Goal: Answer question/provide support: Share knowledge or assist other users

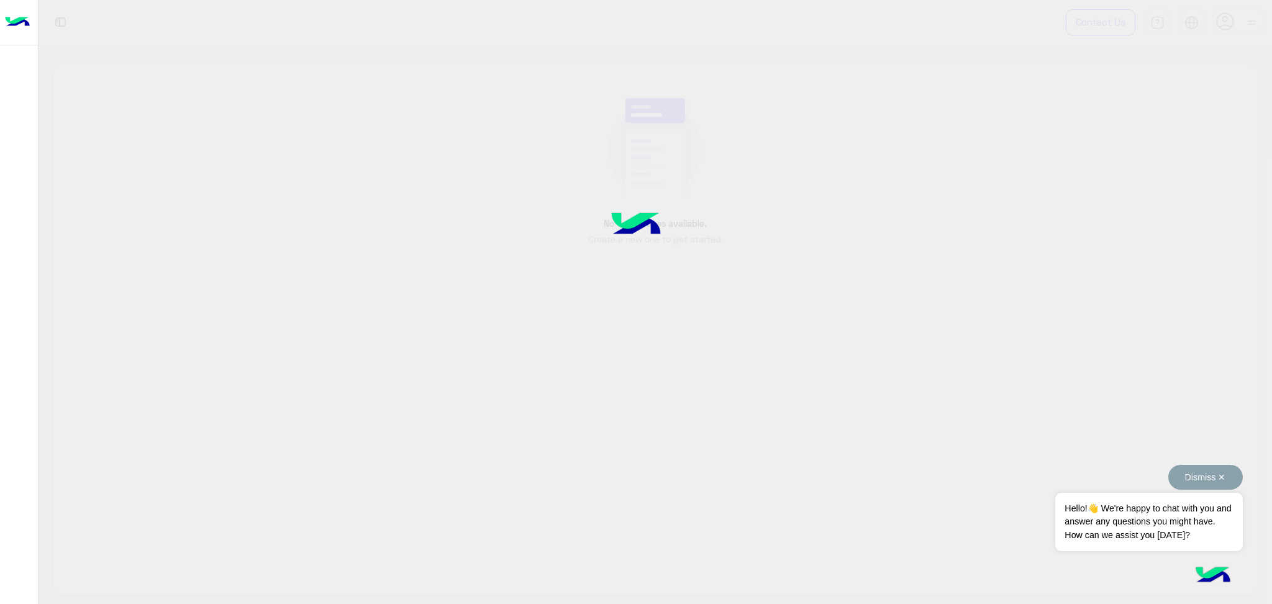
drag, startPoint x: 1210, startPoint y: 467, endPoint x: 1224, endPoint y: 463, distance: 14.8
click at [1224, 463] on body "Contact Us Help Center عربي English No workspaces available. Create a new one t…" at bounding box center [636, 302] width 1272 height 604
click at [1214, 476] on button "Dismiss ✕" at bounding box center [1205, 477] width 75 height 25
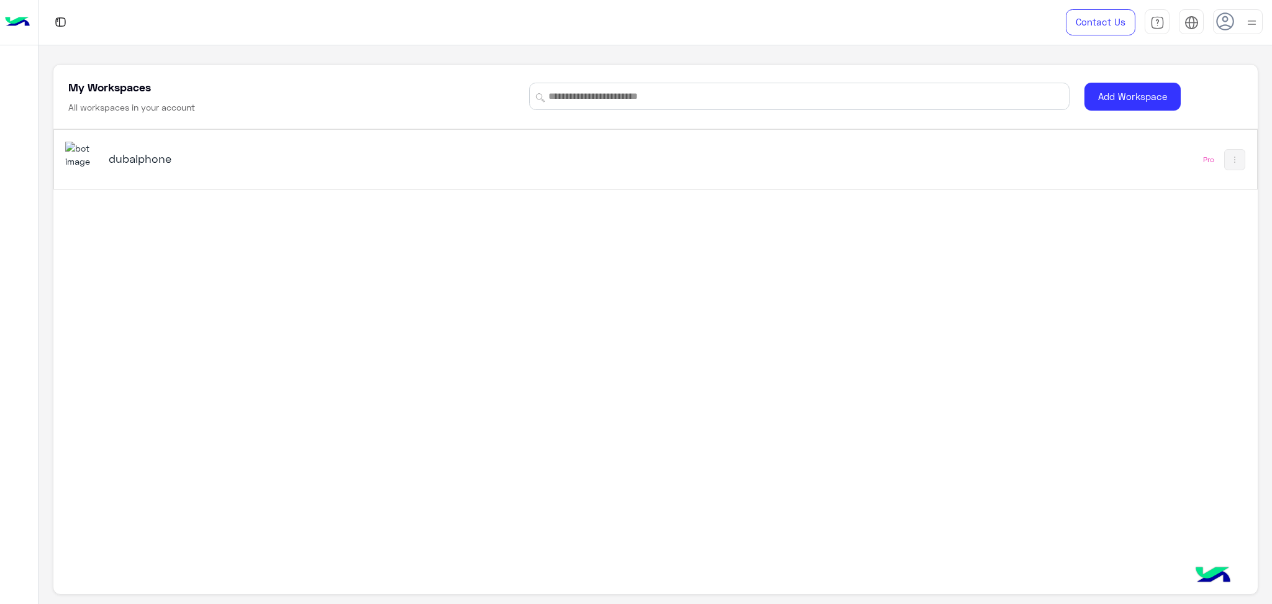
click at [140, 170] on div "dubaiphone" at bounding box center [419, 160] width 708 height 36
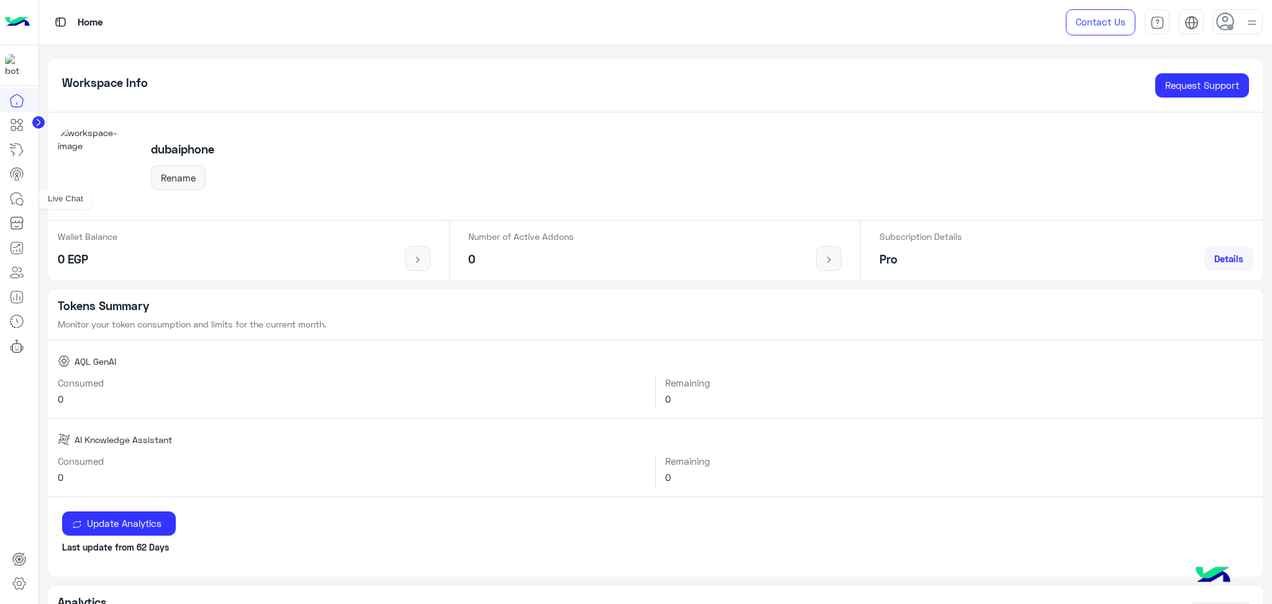
click at [12, 195] on icon at bounding box center [16, 198] width 15 height 15
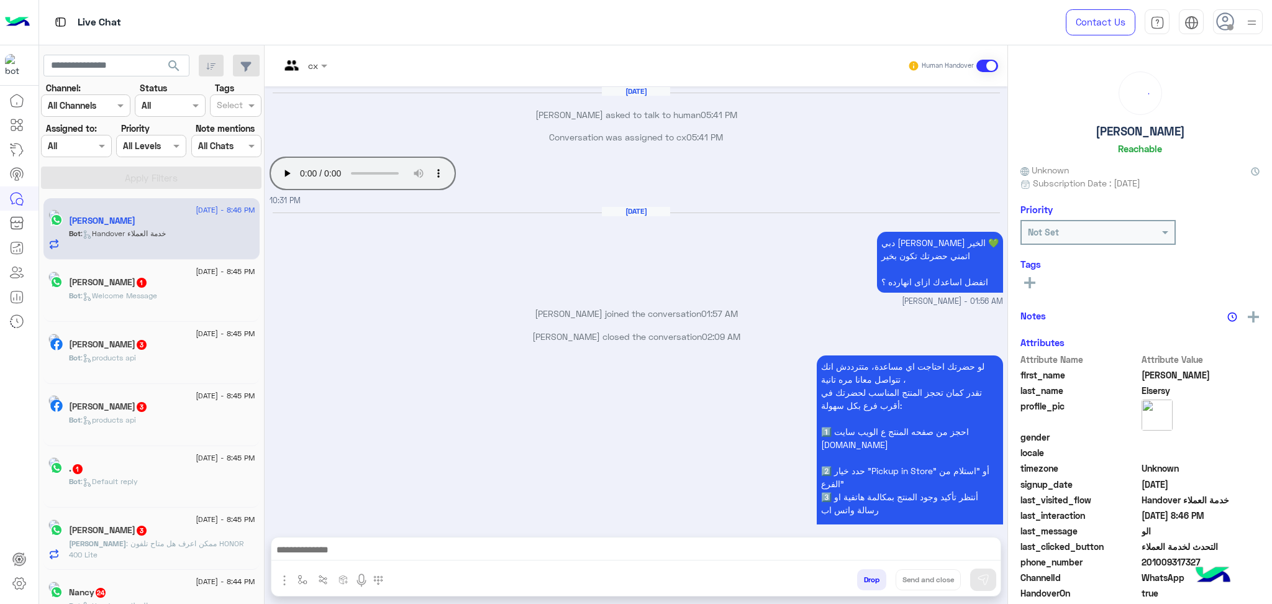
scroll to position [777, 0]
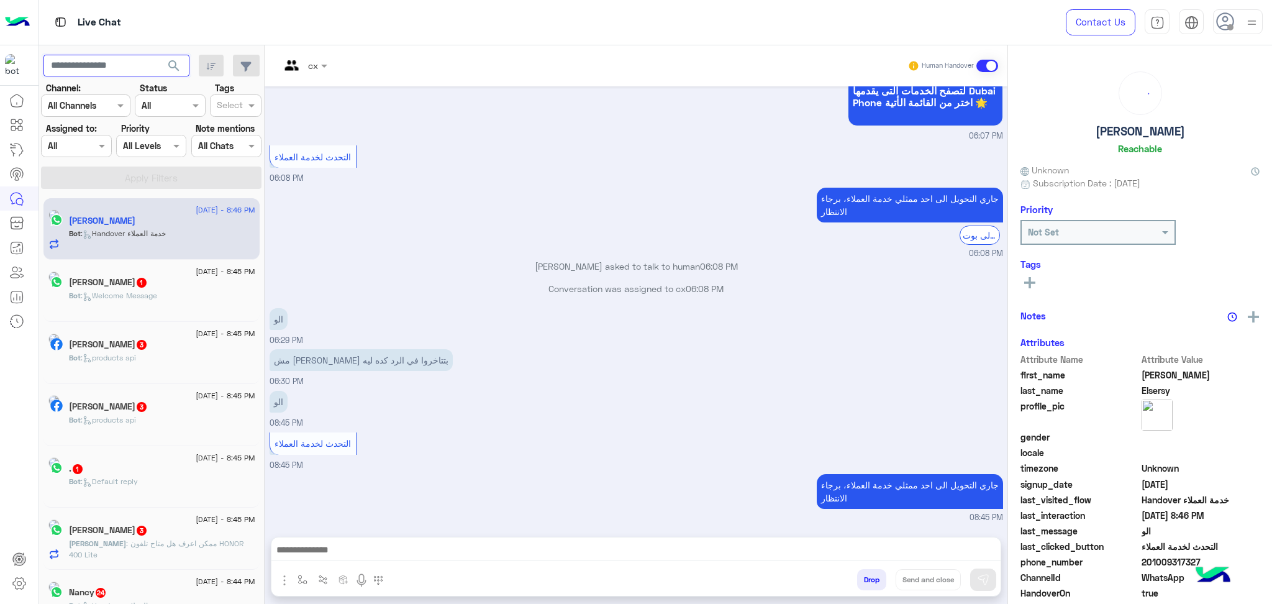
click at [122, 65] on input "text" at bounding box center [116, 66] width 146 height 22
paste input "**********"
type input "**********"
click at [159, 55] on button "search" at bounding box center [174, 68] width 30 height 27
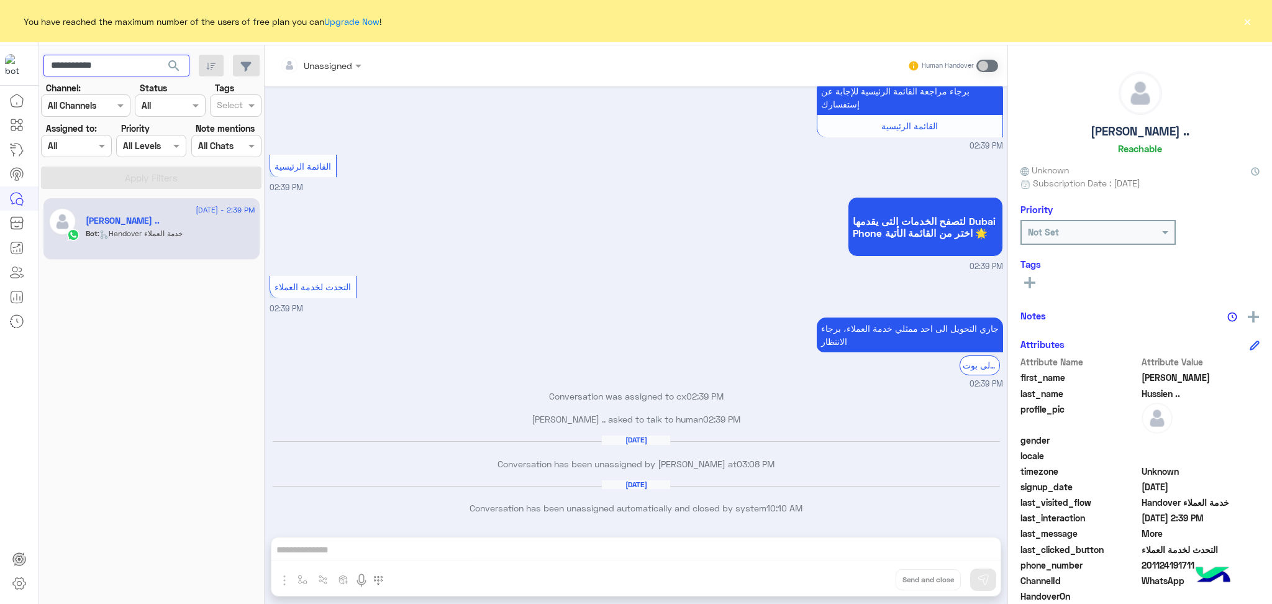
scroll to position [1752, 0]
